Goal: Task Accomplishment & Management: Use online tool/utility

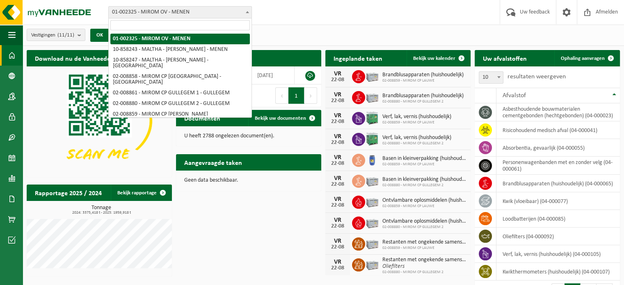
click at [244, 9] on span at bounding box center [247, 12] width 8 height 11
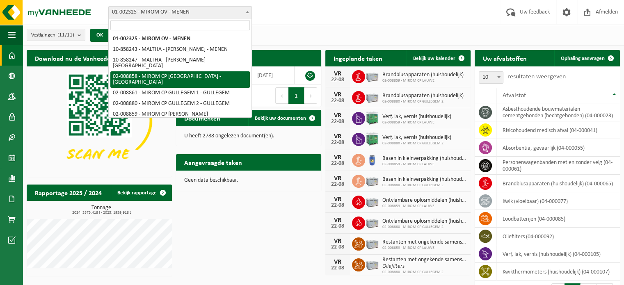
select select "1471"
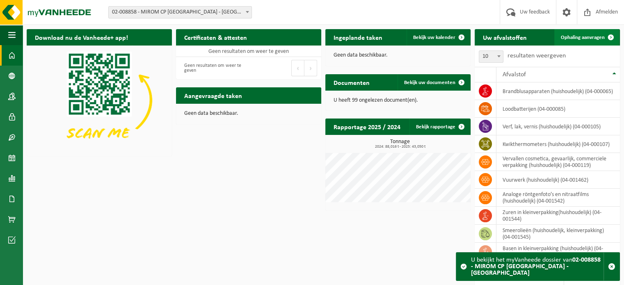
click at [592, 38] on span "Ophaling aanvragen" at bounding box center [583, 37] width 44 height 5
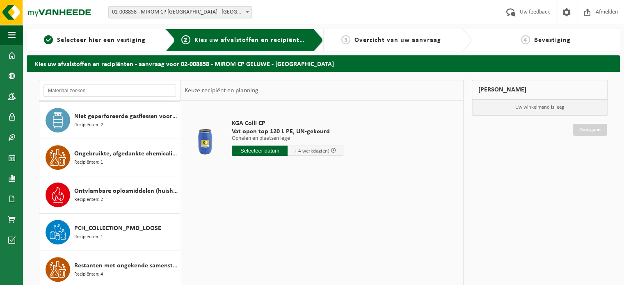
scroll to position [411, 0]
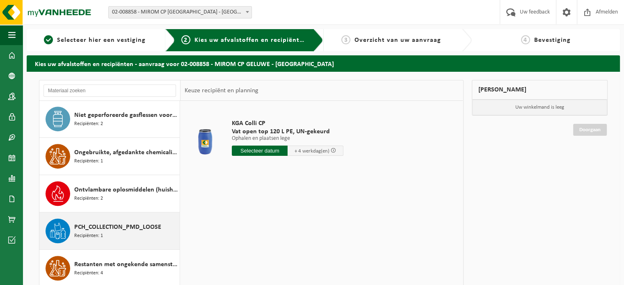
click at [133, 236] on div "PCH_COLLECTION_PMD_LOOSE Recipiënten: 1" at bounding box center [125, 231] width 103 height 25
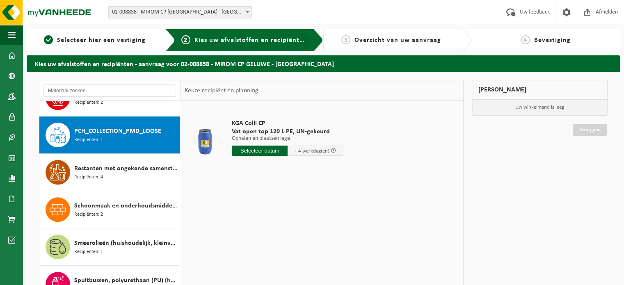
scroll to position [521, 0]
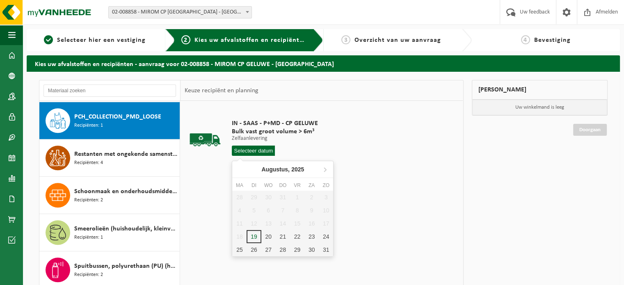
click at [256, 149] on input "text" at bounding box center [253, 151] width 43 height 10
click at [270, 237] on div "20" at bounding box center [268, 236] width 14 height 13
type input "Van 2025-08-20"
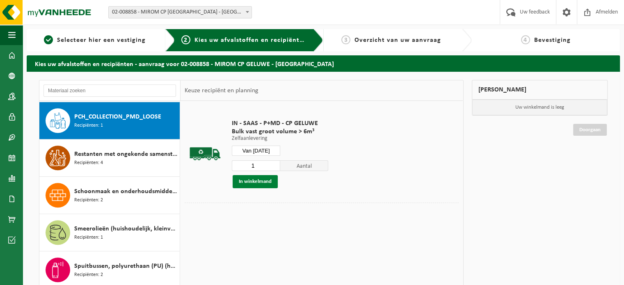
click at [256, 182] on button "In winkelmand" at bounding box center [254, 181] width 45 height 13
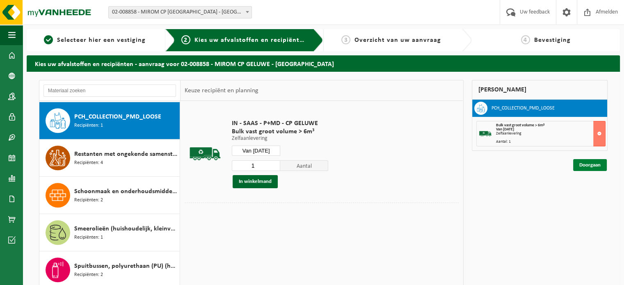
click at [594, 168] on link "Doorgaan" at bounding box center [590, 165] width 34 height 12
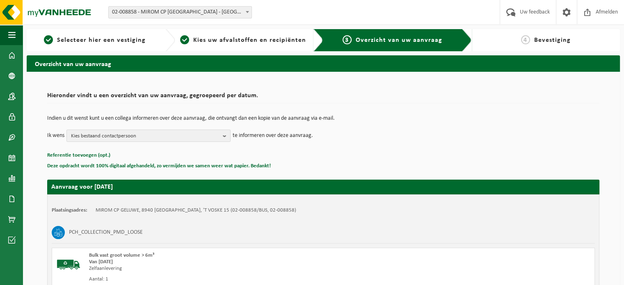
scroll to position [108, 0]
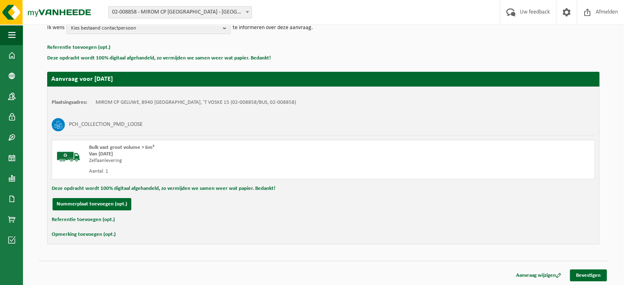
click at [596, 267] on div "Aanvraag wijzigen Bevestigen" at bounding box center [323, 265] width 568 height 9
click at [592, 273] on link "Bevestigen" at bounding box center [588, 275] width 37 height 12
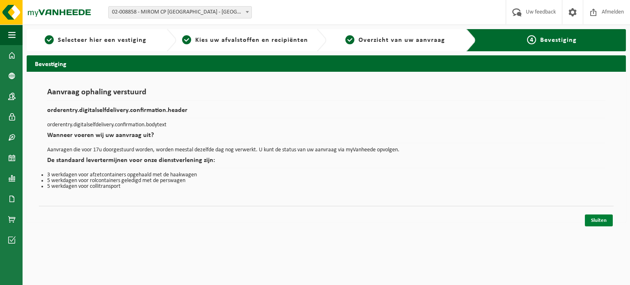
click at [592, 223] on link "Sluiten" at bounding box center [599, 220] width 28 height 12
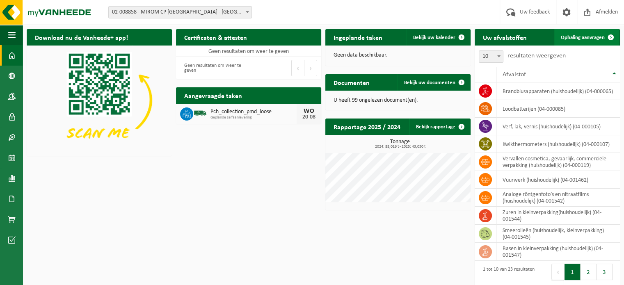
click at [586, 35] on span "Ophaling aanvragen" at bounding box center [583, 37] width 44 height 5
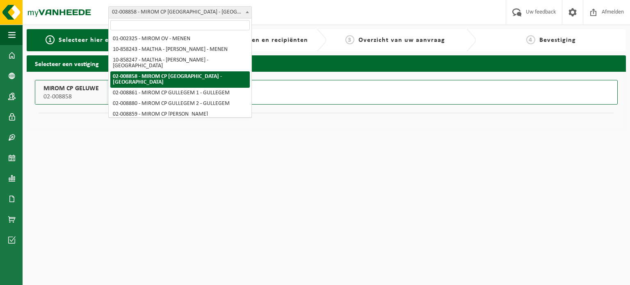
click at [243, 11] on span "02-008858 - MIROM CP [GEOGRAPHIC_DATA] - [GEOGRAPHIC_DATA]" at bounding box center [180, 12] width 143 height 11
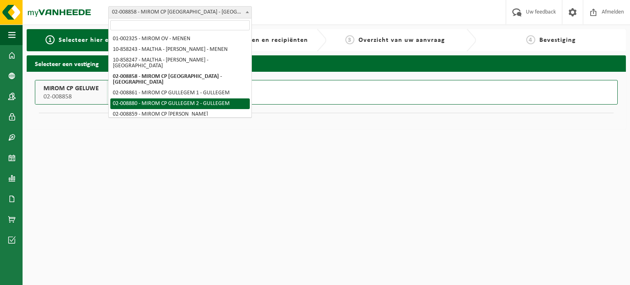
select select "1493"
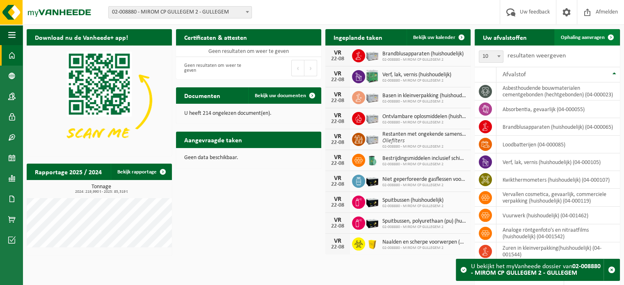
click at [571, 35] on span "Ophaling aanvragen" at bounding box center [583, 37] width 44 height 5
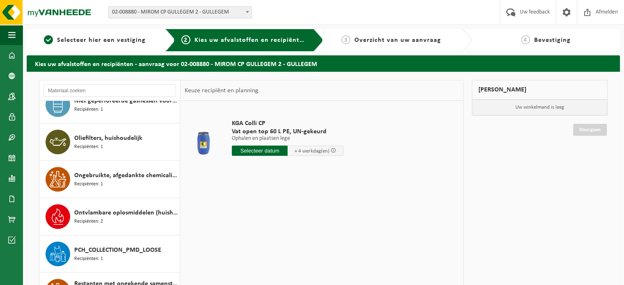
scroll to position [540, 0]
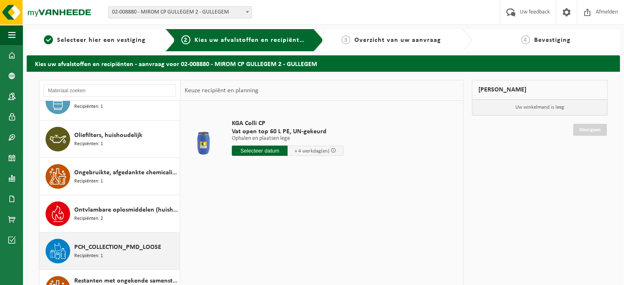
click at [129, 256] on div "PCH_COLLECTION_PMD_LOOSE Recipiënten: 1" at bounding box center [125, 251] width 103 height 25
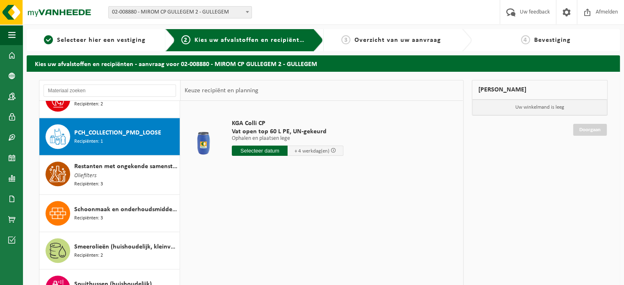
scroll to position [670, 0]
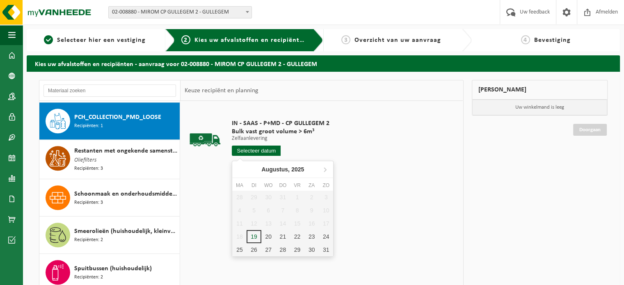
click at [246, 153] on input "text" at bounding box center [256, 151] width 49 height 10
click at [267, 237] on div "20" at bounding box center [268, 236] width 14 height 13
type input "Van 2025-08-20"
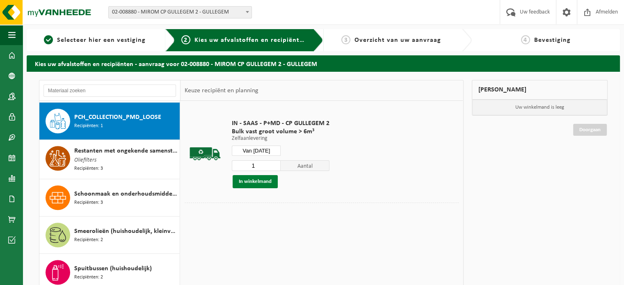
click at [271, 180] on button "In winkelmand" at bounding box center [254, 181] width 45 height 13
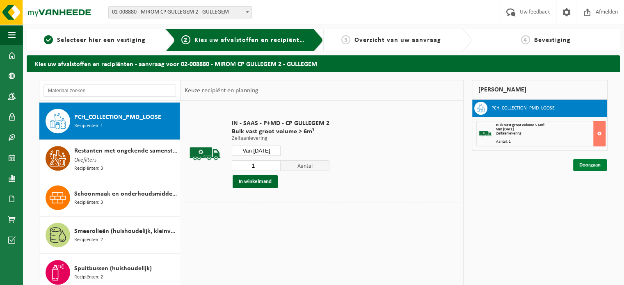
click at [588, 162] on link "Doorgaan" at bounding box center [590, 165] width 34 height 12
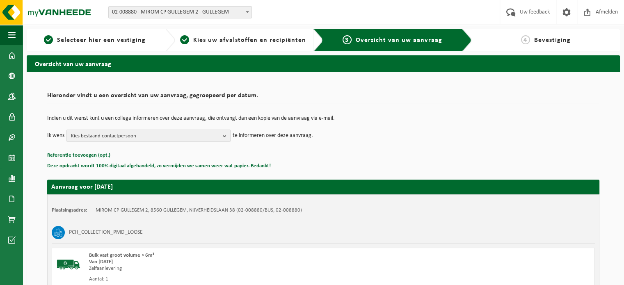
scroll to position [108, 0]
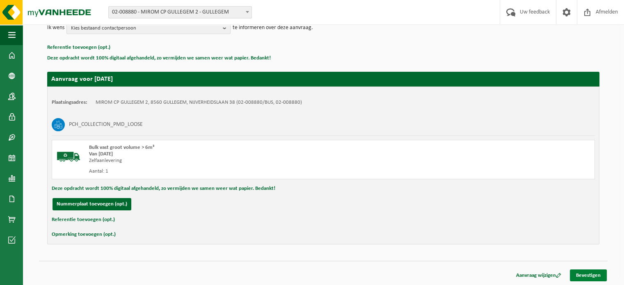
click at [593, 275] on link "Bevestigen" at bounding box center [588, 275] width 37 height 12
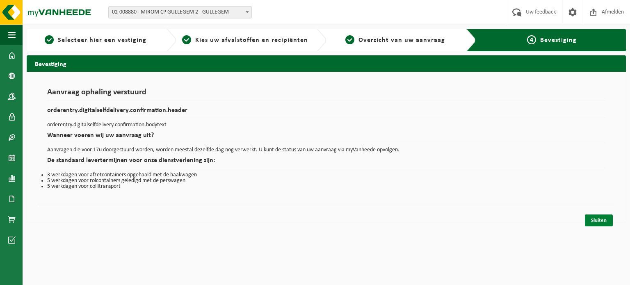
click at [604, 217] on link "Sluiten" at bounding box center [599, 220] width 28 height 12
